Goal: Task Accomplishment & Management: Use online tool/utility

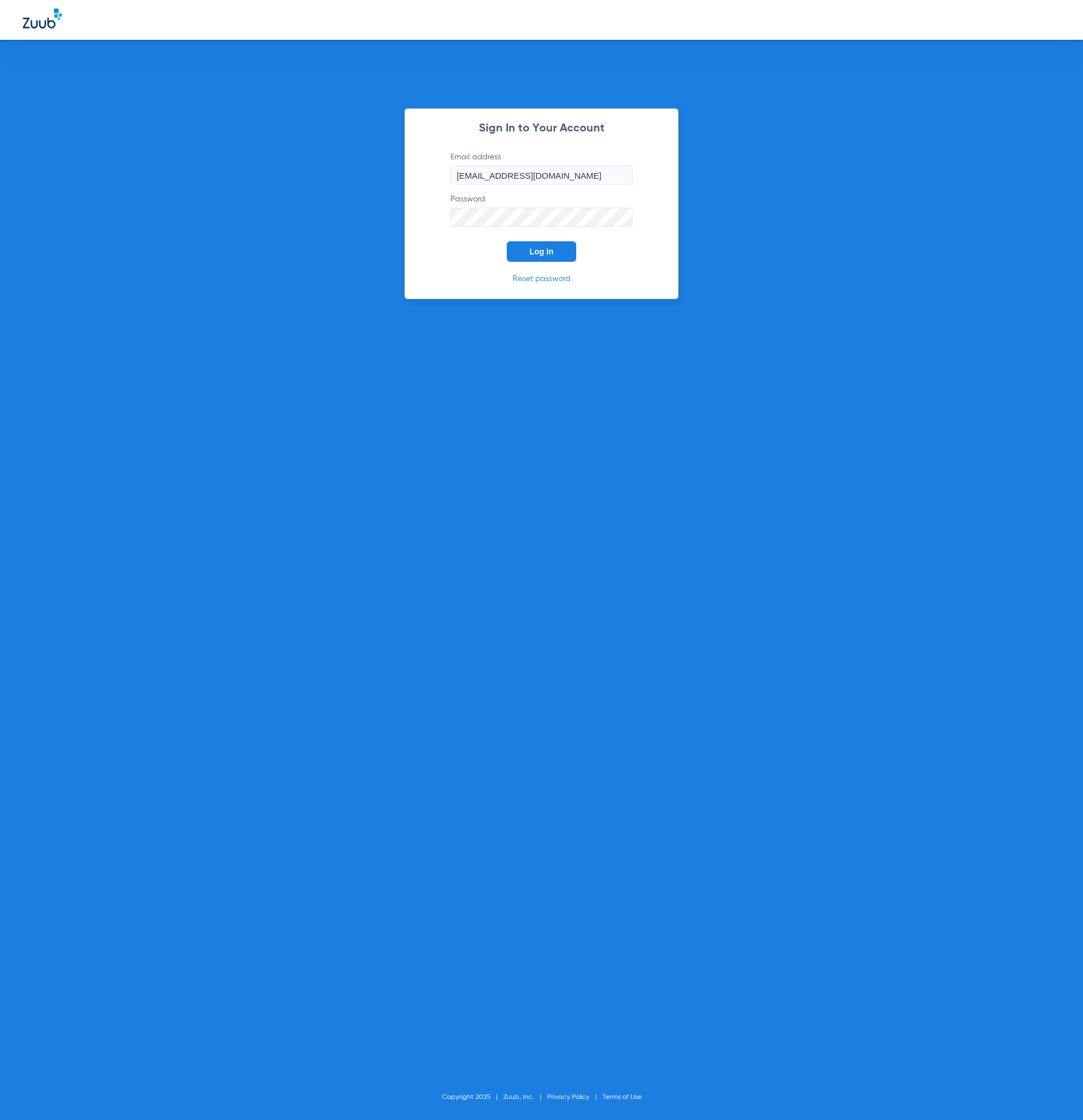
click at [553, 244] on button "Log In" at bounding box center [541, 251] width 69 height 20
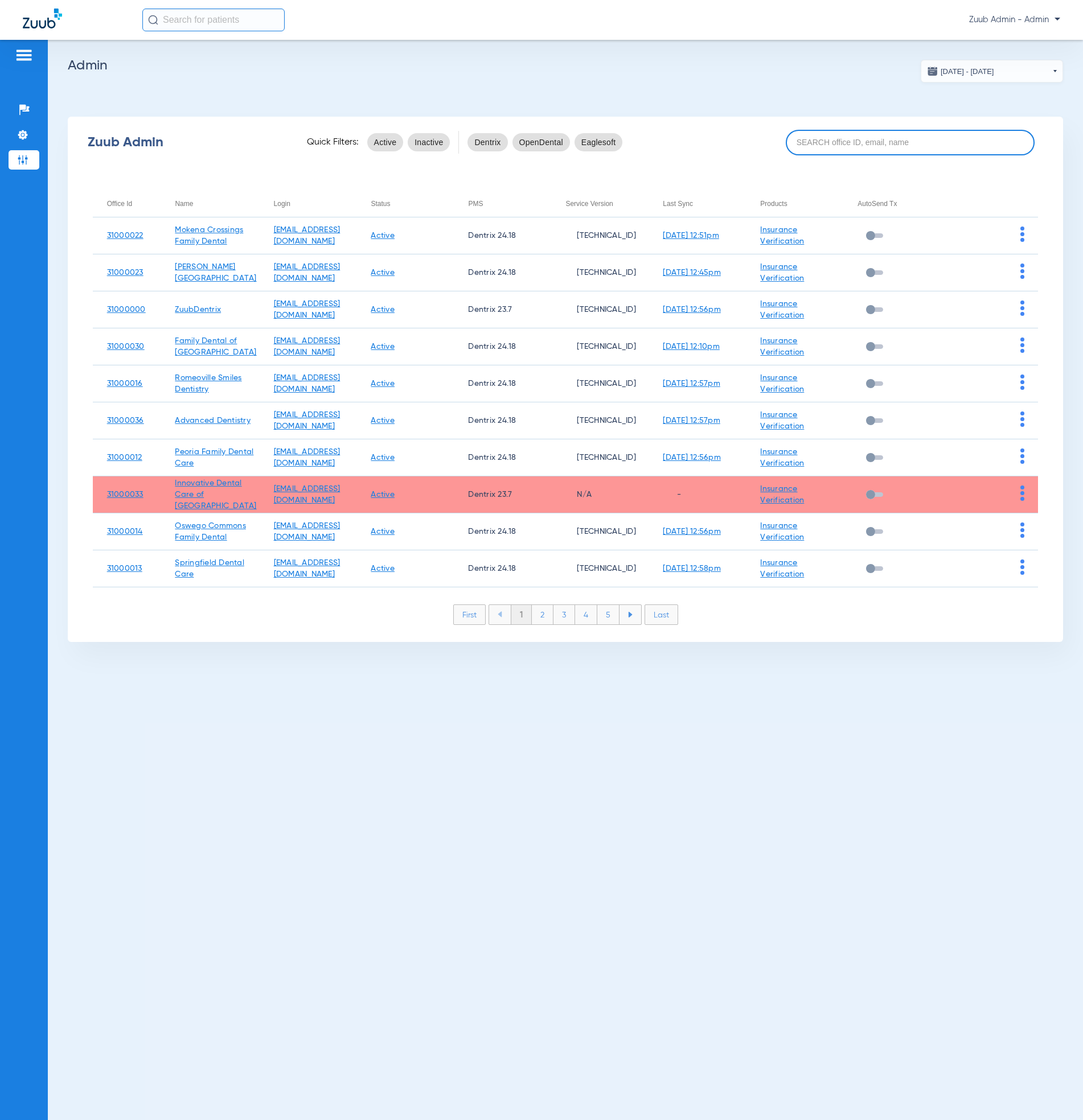
click at [835, 149] on input at bounding box center [910, 142] width 248 height 25
paste input "31000008"
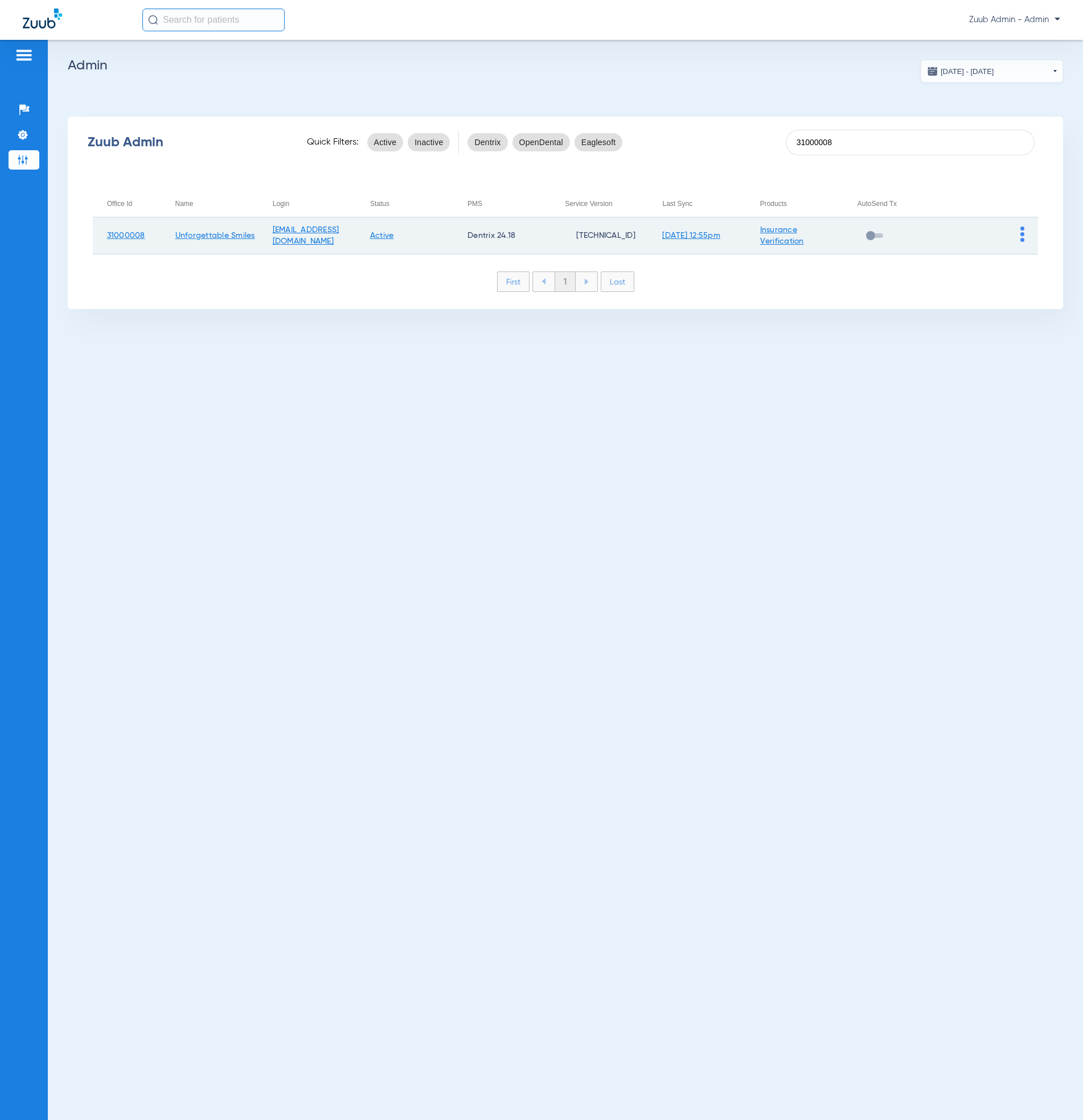
type input "31000008"
click at [1021, 234] on img at bounding box center [1022, 234] width 4 height 16
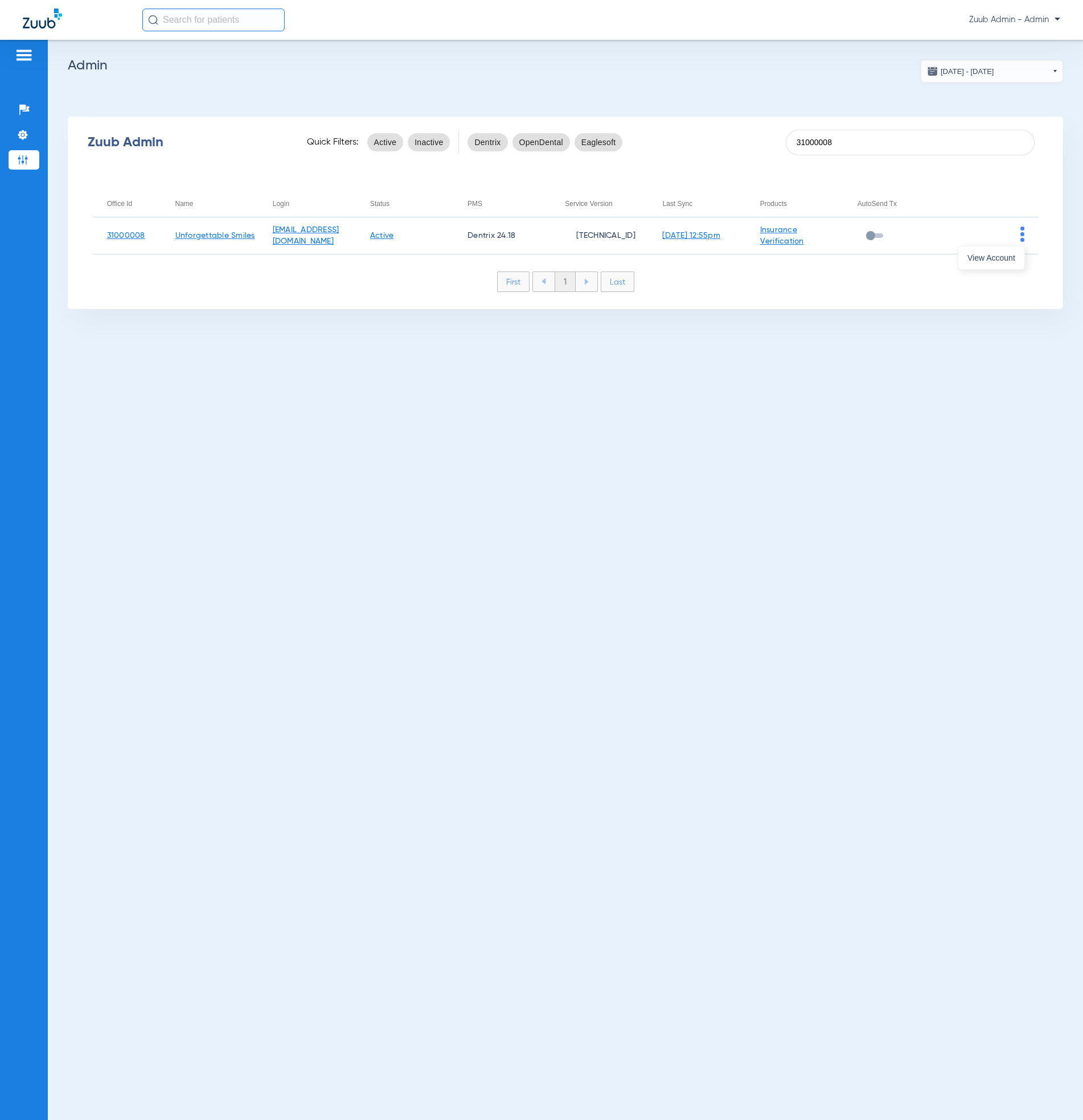
drag, startPoint x: 1000, startPoint y: 258, endPoint x: 1000, endPoint y: 264, distance: 6.0
click at [1000, 258] on span "View Account" at bounding box center [991, 258] width 47 height 8
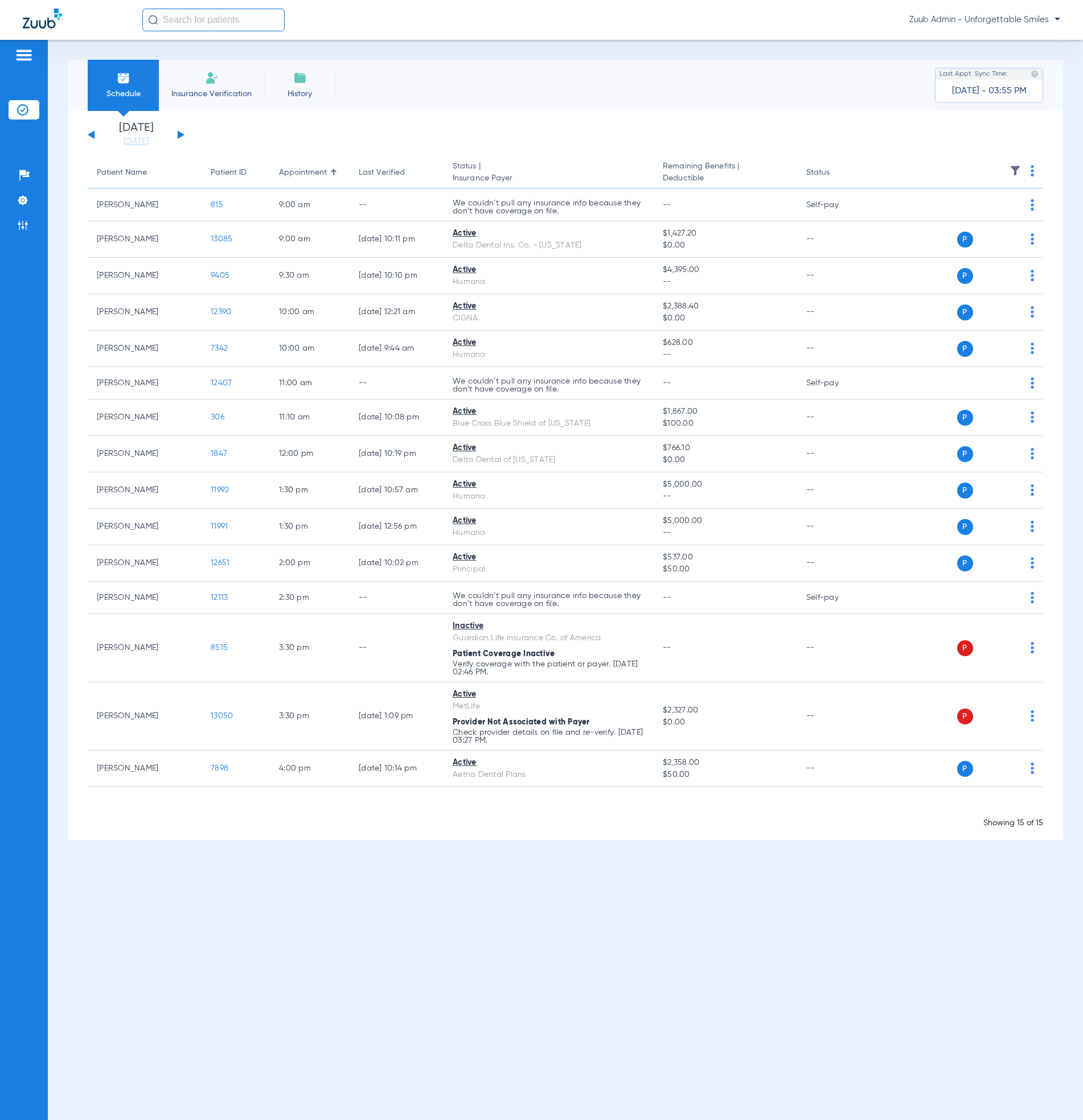
click at [215, 87] on li "Insurance Verification" at bounding box center [211, 85] width 105 height 52
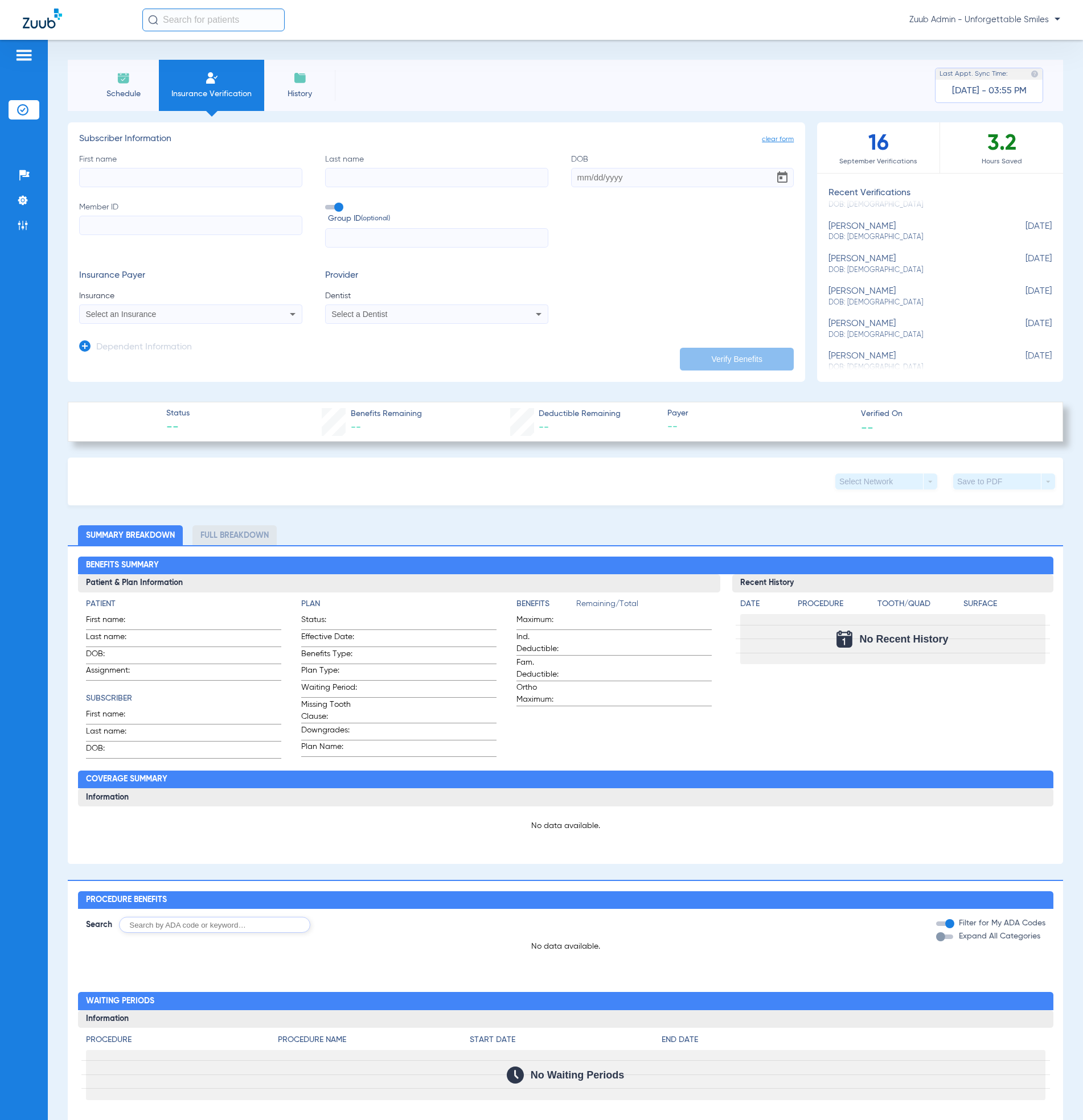
scroll to position [199, 0]
click at [902, 247] on div "[PERSON_NAME] DOB: [DEMOGRAPHIC_DATA]" at bounding box center [911, 256] width 166 height 21
type input "[PERSON_NAME]"
type input "Sachs"
type input "[DATE]"
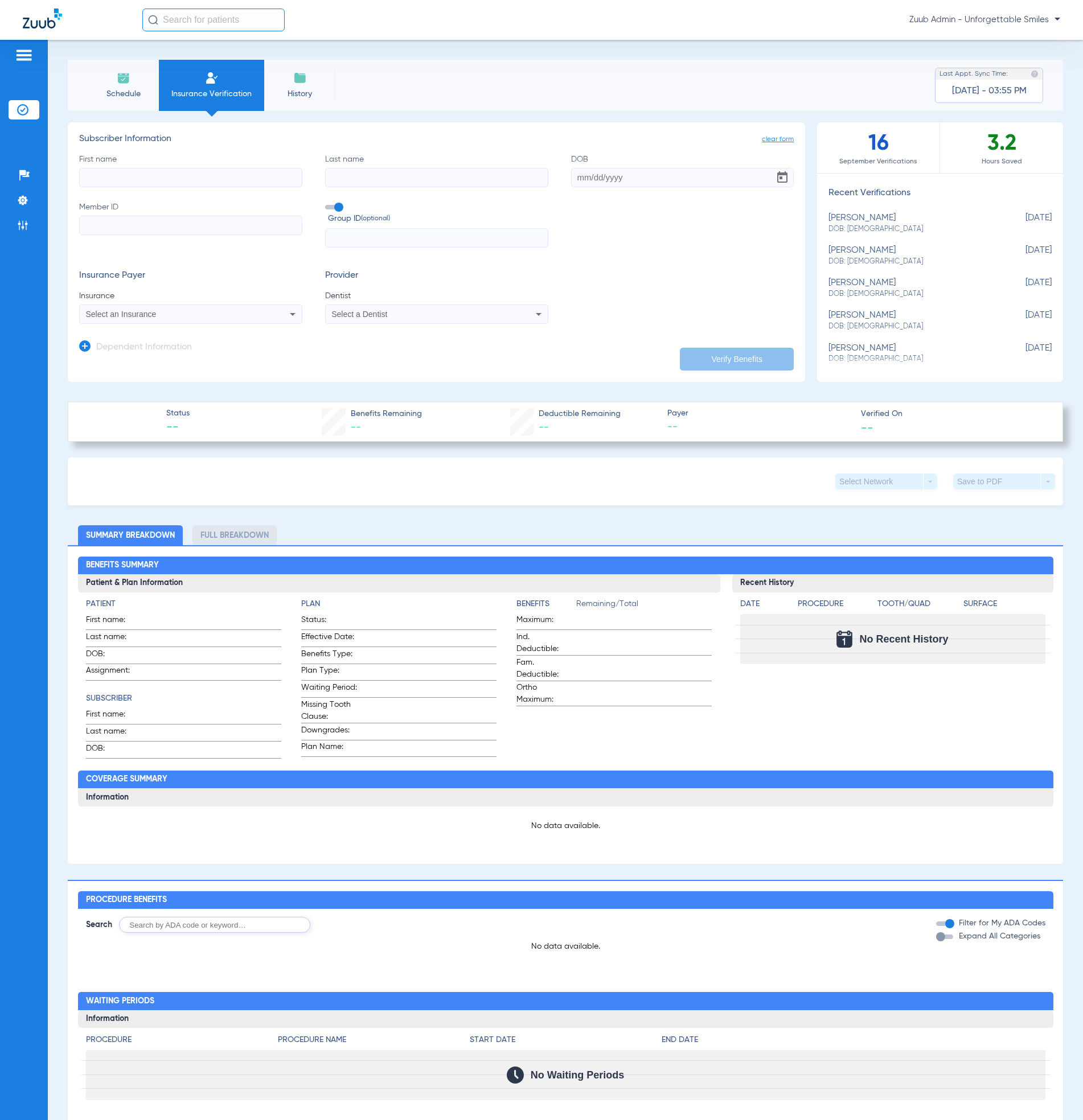
type input "127171126"
